Goal: Complete application form: Complete application form

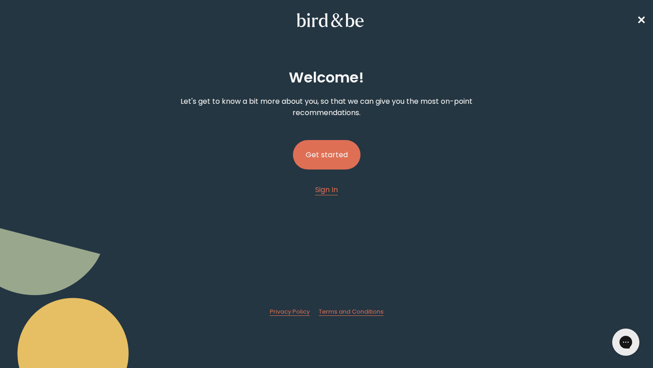
click at [342, 149] on button "Get started" at bounding box center [327, 154] width 68 height 29
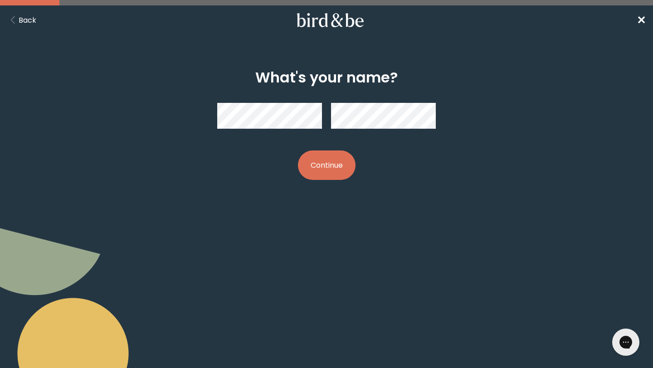
click at [313, 99] on div at bounding box center [326, 116] width 219 height 40
click at [298, 151] on button "Continue" at bounding box center [327, 165] width 58 height 29
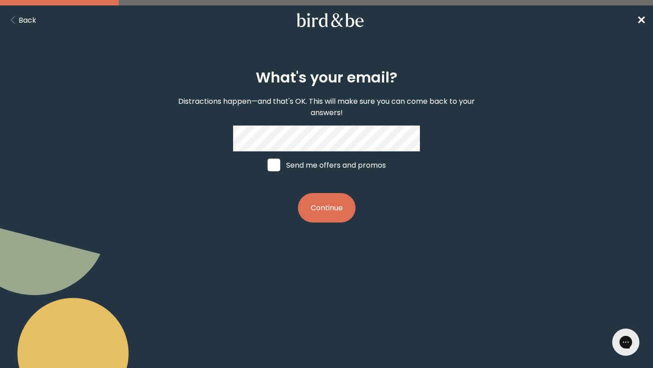
click at [282, 168] on label "Send me offers and promos" at bounding box center [327, 164] width 136 height 27
click at [268, 166] on input "Send me offers and promos" at bounding box center [267, 165] width 0 height 0
checkbox input "true"
click at [343, 215] on button "Continue" at bounding box center [327, 207] width 58 height 29
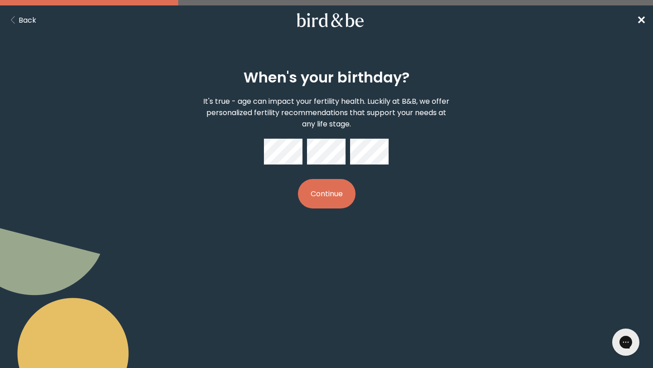
click at [298, 179] on button "Continue" at bounding box center [327, 193] width 58 height 29
click at [335, 210] on div "When's your birthday? It's true - age can impact your fertility health. Luckily…" at bounding box center [327, 139] width 312 height 169
click at [332, 205] on button "Continue" at bounding box center [327, 193] width 58 height 29
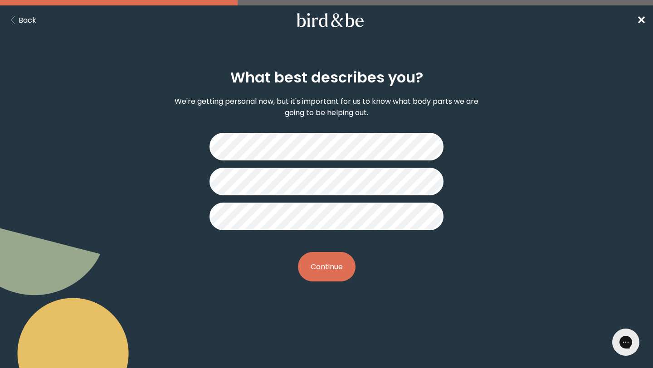
click at [319, 271] on button "Continue" at bounding box center [327, 266] width 58 height 29
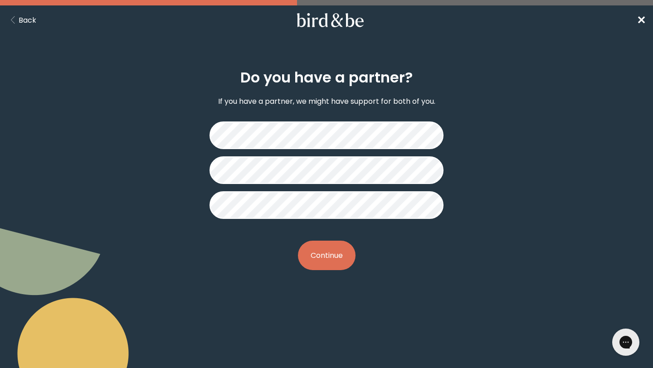
click at [325, 258] on button "Continue" at bounding box center [327, 255] width 58 height 29
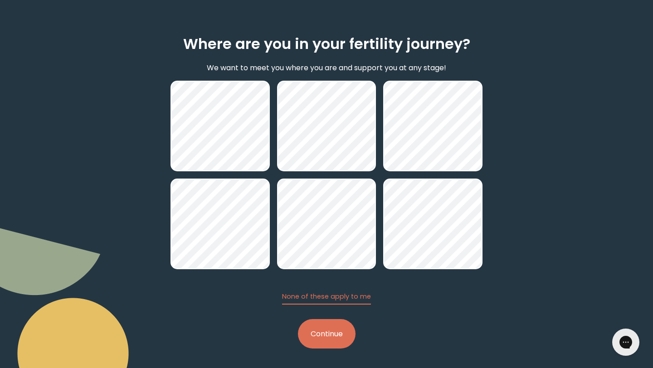
scroll to position [36, 0]
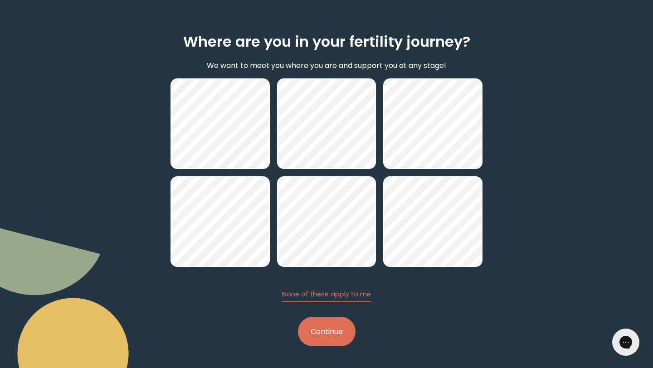
click at [331, 343] on button "Continue" at bounding box center [327, 331] width 58 height 29
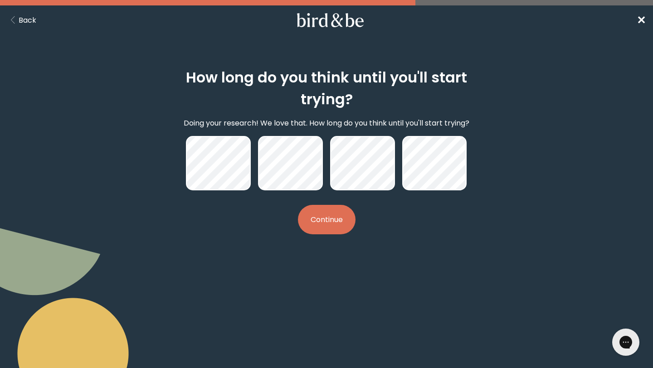
click at [318, 225] on button "Continue" at bounding box center [327, 219] width 58 height 29
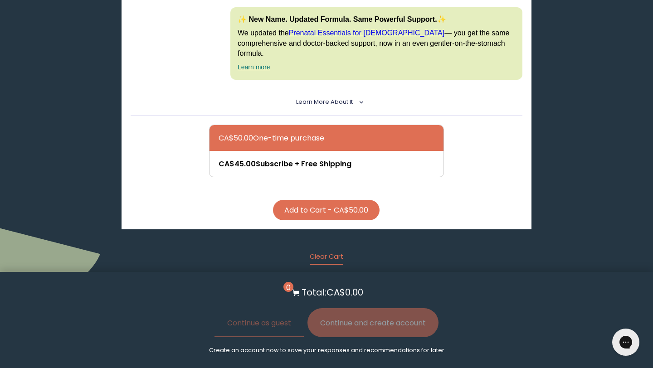
scroll to position [2617, 0]
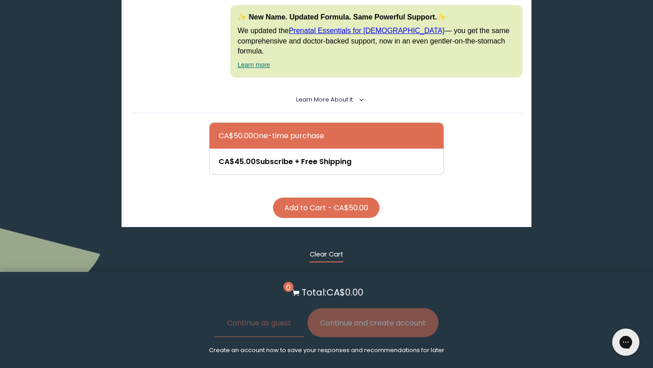
click at [327, 250] on button "Clear Cart" at bounding box center [327, 256] width 34 height 13
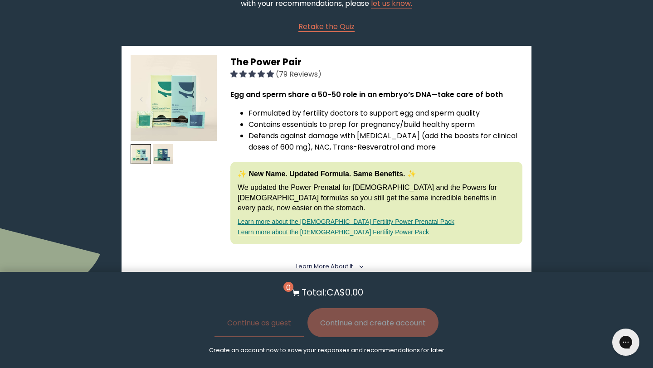
scroll to position [0, 0]
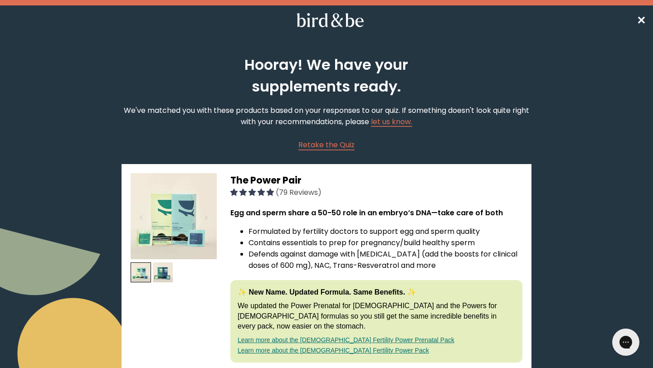
click at [641, 18] on span "✕" at bounding box center [641, 20] width 9 height 15
